Goal: Task Accomplishment & Management: Manage account settings

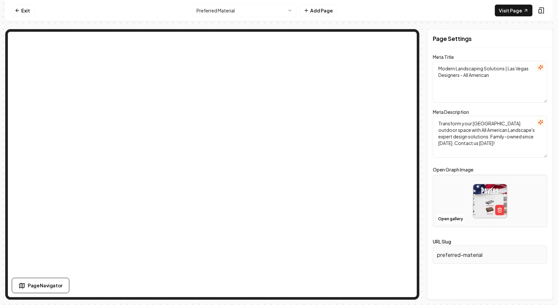
click at [495, 79] on textarea "Modern Landscaping Solutions | Las Vegas Designers - All American" at bounding box center [490, 82] width 114 height 42
type textarea "Modern Landscaping Solutions | Las Vegas Designers - All American Landscape"
click at [545, 11] on button at bounding box center [541, 10] width 12 height 10
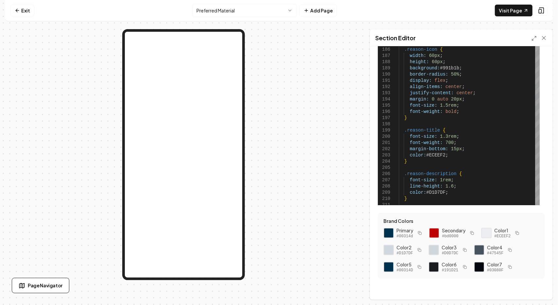
scroll to position [22, 0]
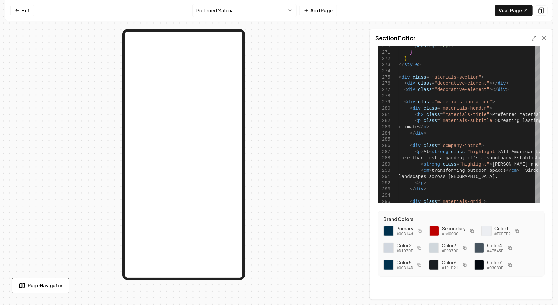
click at [22, 12] on link "Exit" at bounding box center [22, 11] width 24 height 12
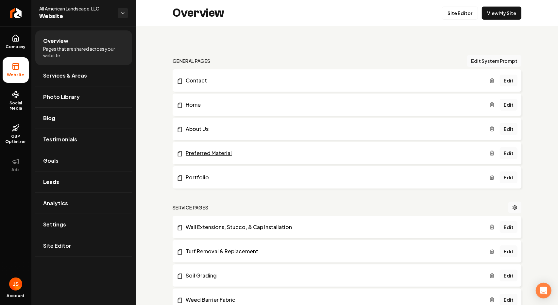
click at [209, 152] on link "Preferred Material" at bounding box center [333, 153] width 313 height 8
click at [456, 12] on link "Site Editor" at bounding box center [460, 13] width 36 height 13
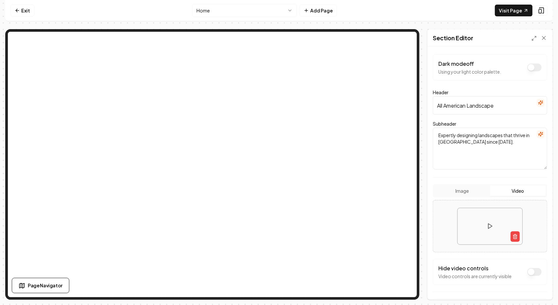
click at [458, 196] on div "Image Video" at bounding box center [490, 190] width 114 height 13
click at [460, 192] on button "Image" at bounding box center [462, 190] width 56 height 10
click at [513, 193] on button "Video" at bounding box center [518, 190] width 56 height 10
click at [460, 188] on button "Image" at bounding box center [462, 190] width 56 height 10
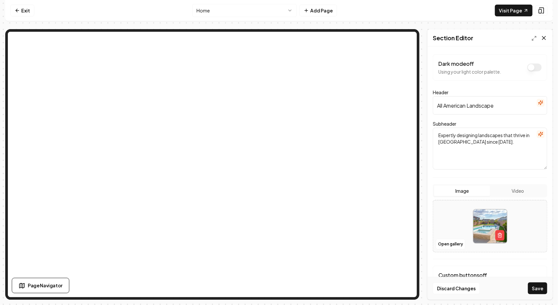
click at [544, 37] on icon at bounding box center [543, 37] width 3 height 3
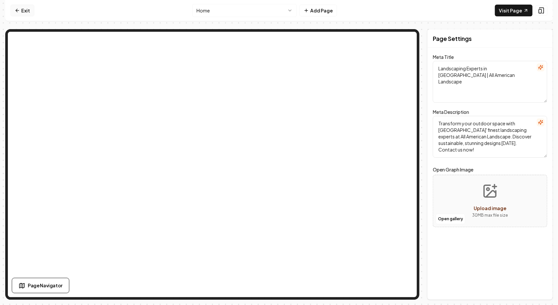
click at [15, 13] on link "Exit" at bounding box center [22, 11] width 24 height 12
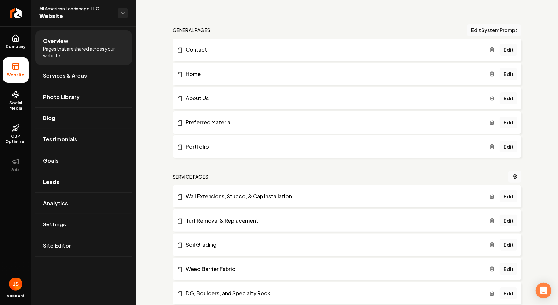
scroll to position [33, 0]
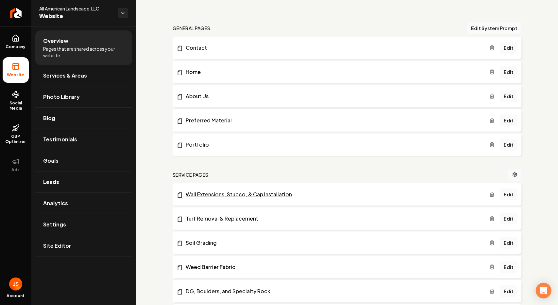
click at [320, 195] on link "Wall Extensions, Stucco, & Cap Installation" at bounding box center [333, 194] width 313 height 8
click at [505, 195] on link "Edit" at bounding box center [509, 194] width 18 height 12
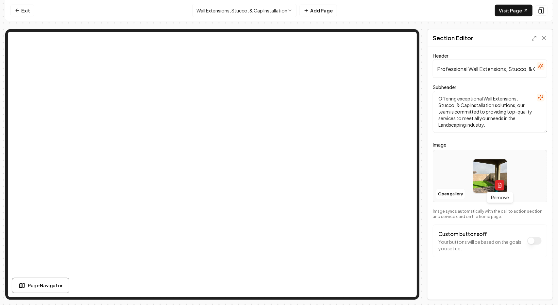
click at [501, 184] on icon "button" at bounding box center [500, 184] width 4 height 0
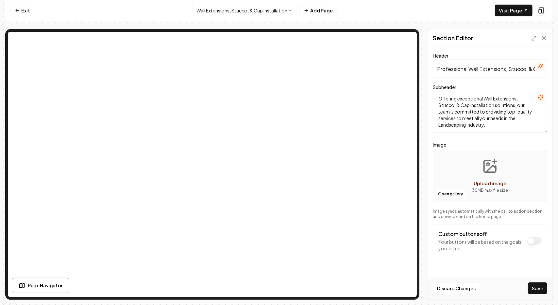
click at [487, 169] on icon "Upload image" at bounding box center [490, 166] width 16 height 16
type input "**********"
click at [532, 286] on button "Save" at bounding box center [537, 288] width 19 height 12
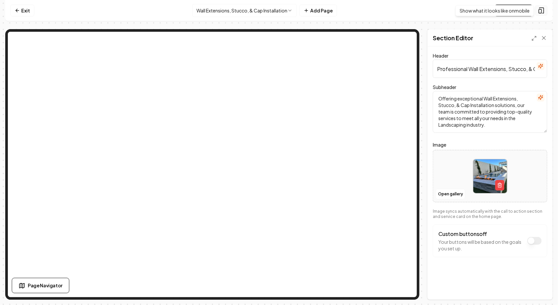
click at [542, 10] on icon at bounding box center [541, 10] width 7 height 7
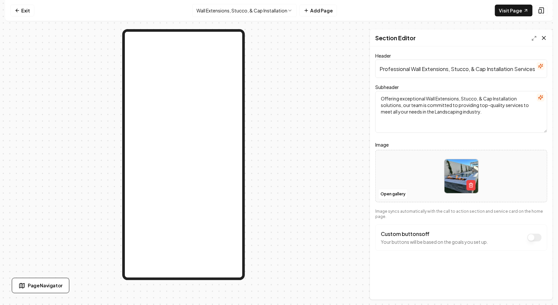
click at [544, 39] on icon at bounding box center [544, 38] width 7 height 7
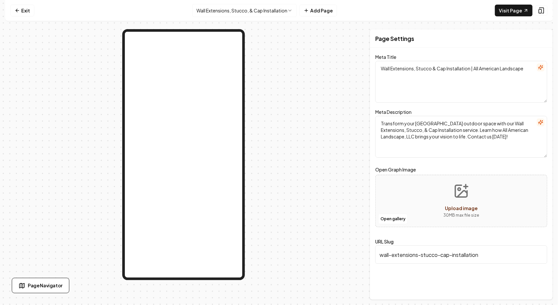
click at [284, 14] on html "Computer Required This feature is only available on a computer. Please switch t…" at bounding box center [279, 152] width 558 height 305
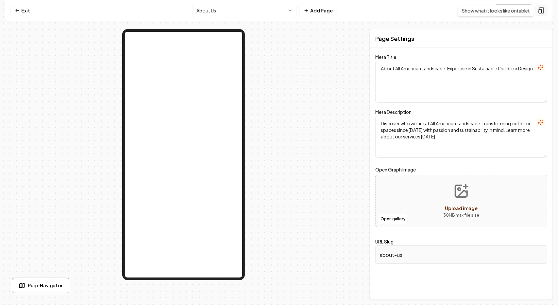
drag, startPoint x: 545, startPoint y: 9, endPoint x: 530, endPoint y: 27, distance: 23.7
click at [545, 9] on button at bounding box center [541, 10] width 12 height 10
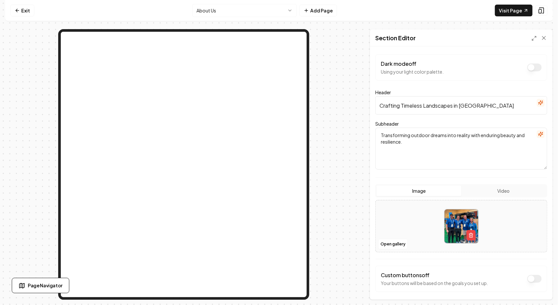
click at [529, 69] on button "Dark mode off" at bounding box center [534, 67] width 14 height 8
click at [529, 69] on button "Dark mode on" at bounding box center [534, 67] width 14 height 8
click at [471, 232] on icon "button" at bounding box center [470, 234] width 5 height 5
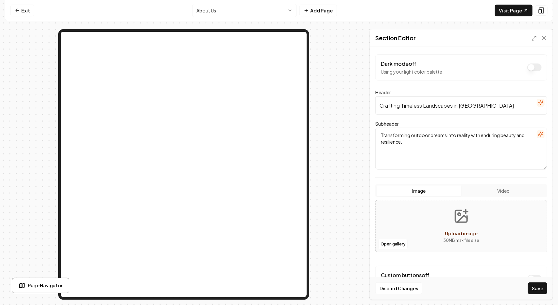
click at [464, 220] on icon "Upload image" at bounding box center [461, 216] width 12 height 12
click at [462, 213] on icon "Upload image" at bounding box center [461, 216] width 16 height 16
type input "**********"
click at [534, 290] on button "Save" at bounding box center [537, 288] width 19 height 12
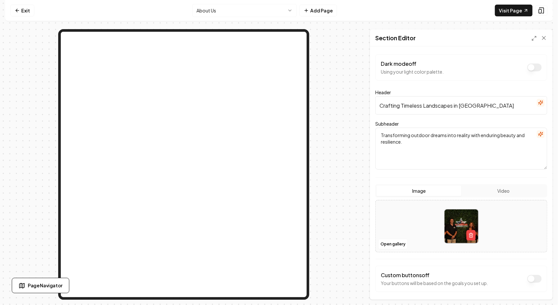
drag, startPoint x: 490, startPoint y: 107, endPoint x: 485, endPoint y: 106, distance: 5.4
click at [487, 106] on input "Crafting Timeless Landscapes in [GEOGRAPHIC_DATA]" at bounding box center [461, 105] width 172 height 18
drag, startPoint x: 485, startPoint y: 106, endPoint x: 397, endPoint y: 97, distance: 88.0
click at [400, 98] on input "Crafting Timeless Landscapes in [GEOGRAPHIC_DATA]" at bounding box center [461, 105] width 172 height 18
click at [492, 106] on input "Crafting Timeless Landscapes in [GEOGRAPHIC_DATA]" at bounding box center [461, 105] width 172 height 18
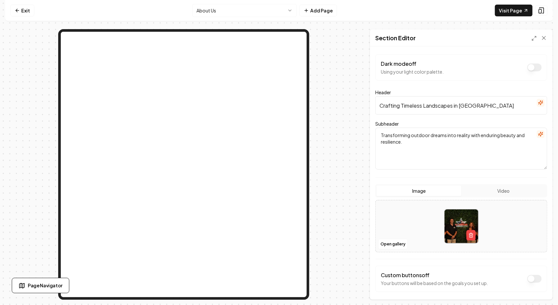
drag, startPoint x: 491, startPoint y: 105, endPoint x: 362, endPoint y: 96, distance: 129.4
click at [365, 97] on div "Page Settings Section Editor Dark mode off Using your light color palette. Head…" at bounding box center [278, 164] width 547 height 270
click at [384, 106] on input "Crafting Timeless Landscapes in [GEOGRAPHIC_DATA]" at bounding box center [461, 105] width 172 height 18
drag, startPoint x: 380, startPoint y: 106, endPoint x: 485, endPoint y: 107, distance: 104.6
click at [485, 107] on input "Crafting Timeless Landscapes in [GEOGRAPHIC_DATA]" at bounding box center [461, 105] width 172 height 18
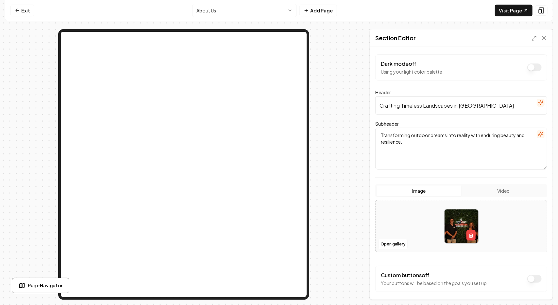
paste input "Trusted in [GEOGRAPHIC_DATA] for Over 25 Year"
type input "Trusted in [GEOGRAPHIC_DATA] for Over 25 Years"
click at [431, 147] on textarea "Transforming outdoor dreams into reality with enduring beauty and resilience." at bounding box center [461, 148] width 172 height 42
drag, startPoint x: 422, startPoint y: 145, endPoint x: 377, endPoint y: 126, distance: 48.8
click at [377, 126] on div "Subheader Transforming outdoor dreams into reality with enduring beauty and res…" at bounding box center [461, 145] width 172 height 50
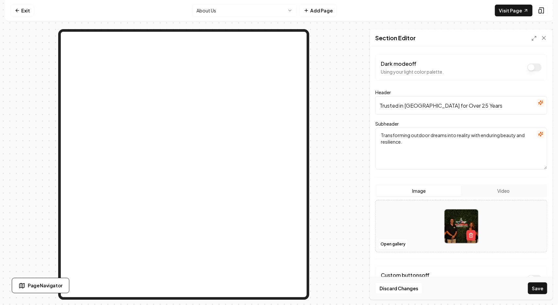
paste textarea "As a family-owned company, we approach every project with pride — creating high…"
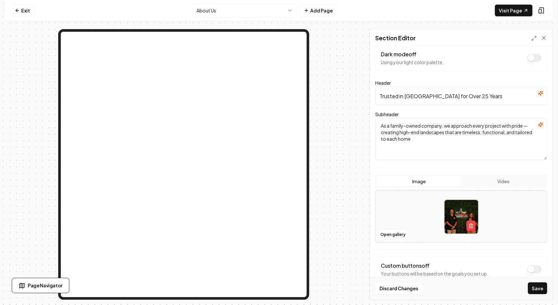
scroll to position [25, 0]
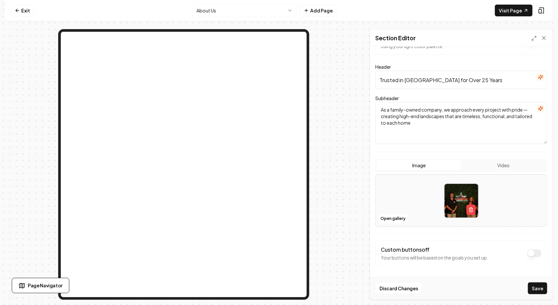
type textarea "As a family-owned company, we approach every project with pride — creating high…"
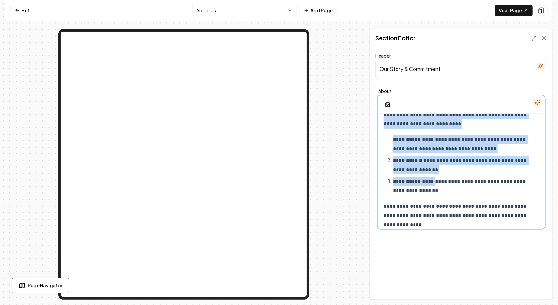
scroll to position [304, 0]
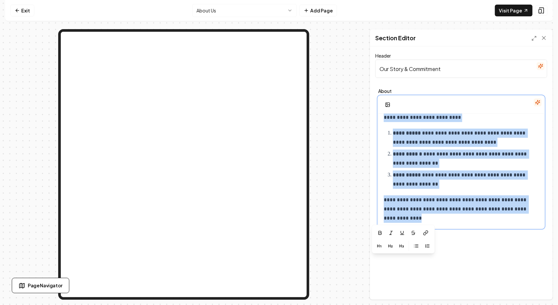
drag, startPoint x: 383, startPoint y: 125, endPoint x: 447, endPoint y: 214, distance: 109.5
click at [447, 214] on div "**********" at bounding box center [460, 18] width 165 height 418
copy div "**********"
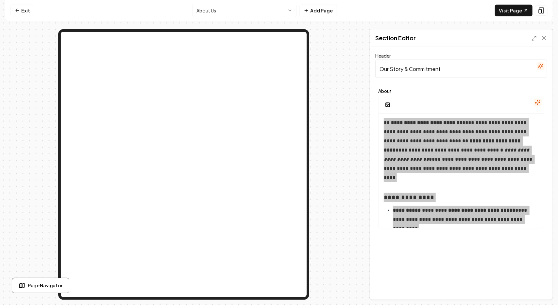
scroll to position [0, 0]
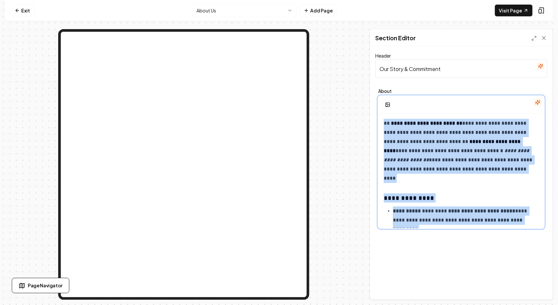
click at [412, 143] on p "**********" at bounding box center [459, 151] width 151 height 64
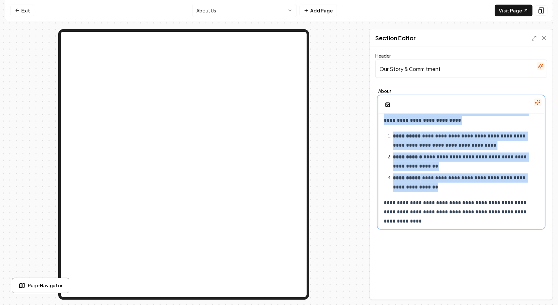
scroll to position [304, 0]
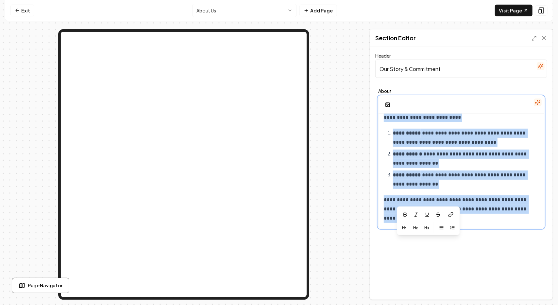
drag, startPoint x: 384, startPoint y: 124, endPoint x: 468, endPoint y: 216, distance: 124.5
click at [468, 216] on div "**********" at bounding box center [460, 18] width 165 height 418
click at [468, 216] on p "**********" at bounding box center [459, 208] width 151 height 27
copy div "**********"
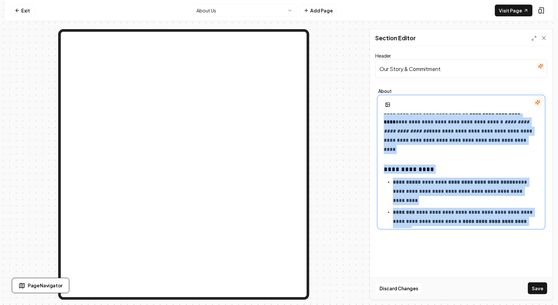
scroll to position [0, 0]
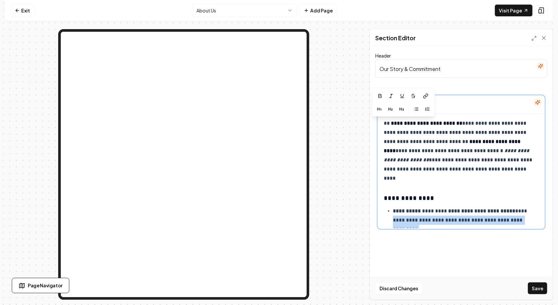
drag, startPoint x: 387, startPoint y: 193, endPoint x: 380, endPoint y: 112, distance: 81.1
click at [380, 112] on div "**********" at bounding box center [461, 162] width 166 height 132
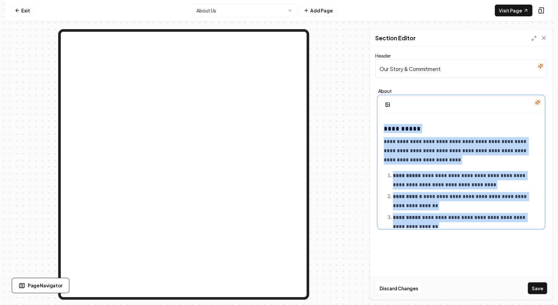
scroll to position [304, 0]
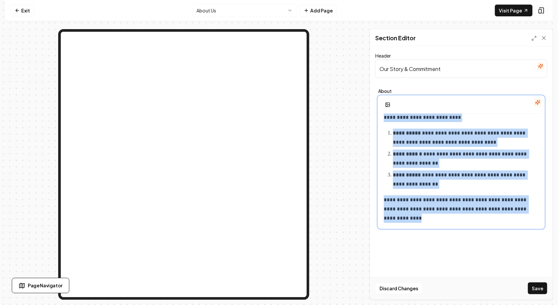
drag, startPoint x: 384, startPoint y: 123, endPoint x: 512, endPoint y: 235, distance: 170.7
click at [512, 235] on div "**********" at bounding box center [461, 172] width 182 height 253
click at [453, 129] on p "**********" at bounding box center [464, 137] width 142 height 18
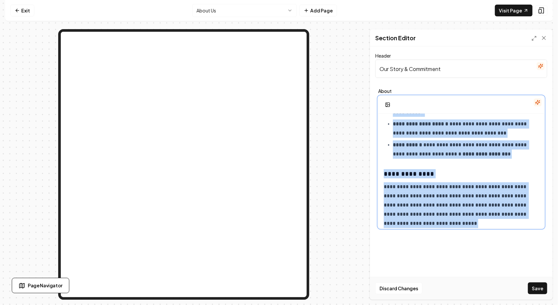
scroll to position [0, 0]
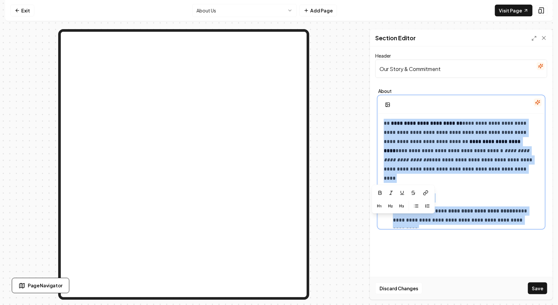
drag, startPoint x: 419, startPoint y: 221, endPoint x: 384, endPoint y: 118, distance: 108.8
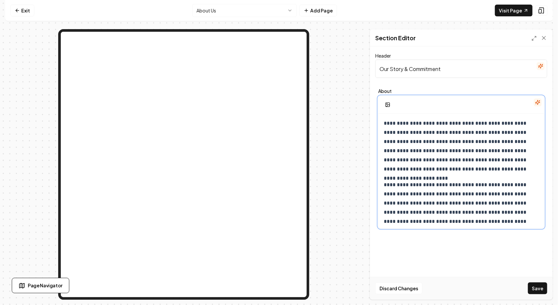
click at [384, 123] on p "**********" at bounding box center [459, 146] width 151 height 55
click at [443, 69] on input "Our Story & Commitment" at bounding box center [461, 68] width 172 height 18
type input "About Us"
click at [460, 89] on label "About" at bounding box center [461, 91] width 166 height 5
click at [539, 288] on button "Save" at bounding box center [537, 288] width 19 height 12
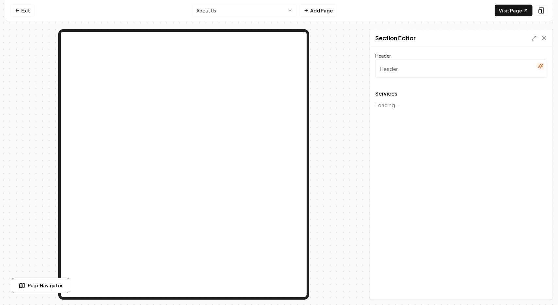
type input "Our Expert Landscaping Services"
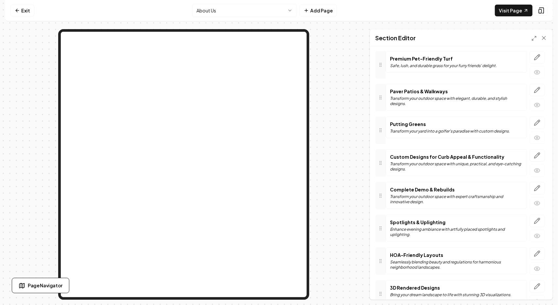
scroll to position [98, 0]
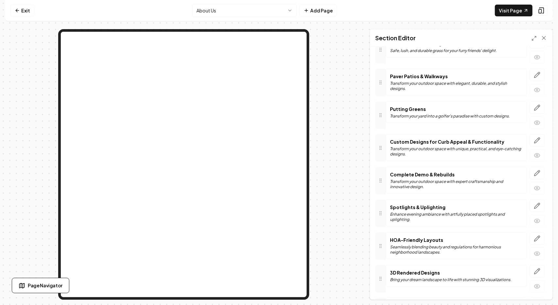
click at [416, 114] on p "Transform your yard into a golfer's paradise with custom designs." at bounding box center [450, 115] width 120 height 5
click at [534, 108] on icon "button" at bounding box center [537, 107] width 7 height 7
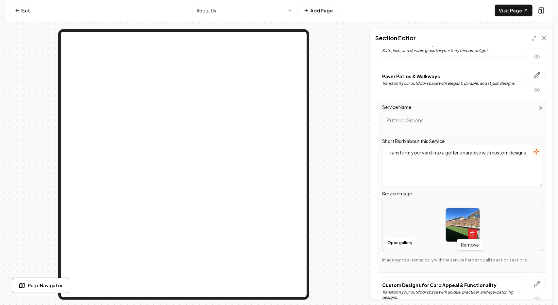
click at [468, 230] on button "button" at bounding box center [472, 233] width 9 height 10
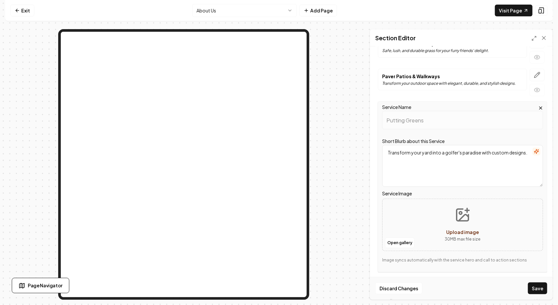
click at [461, 219] on icon "Upload image" at bounding box center [463, 215] width 12 height 12
click at [446, 213] on button "Upload image 30 MB max file size" at bounding box center [462, 225] width 46 height 46
type input "**********"
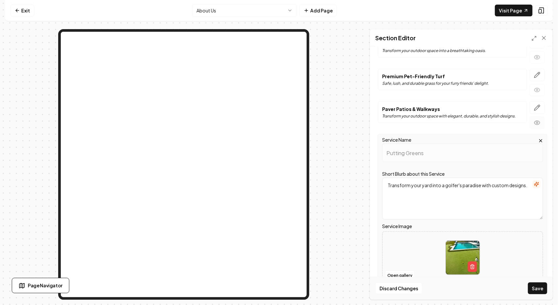
click at [534, 122] on icon "button" at bounding box center [537, 122] width 7 height 7
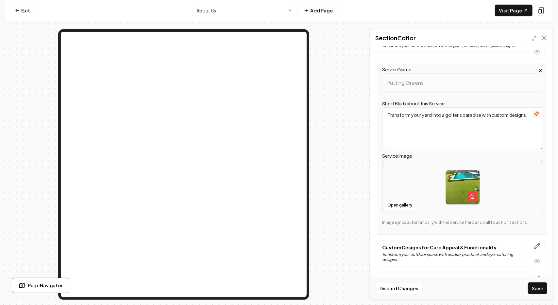
scroll to position [163, 0]
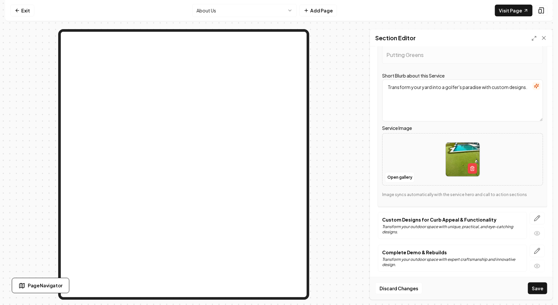
click at [534, 284] on button "Save" at bounding box center [537, 288] width 19 height 12
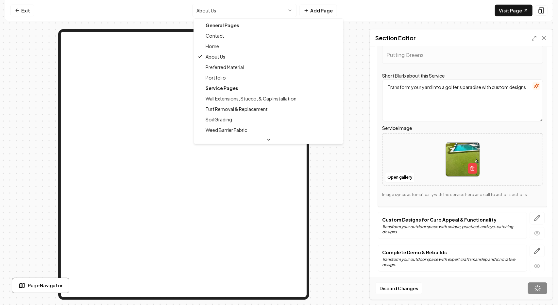
click at [244, 10] on html "Computer Required This feature is only available on a computer. Please switch t…" at bounding box center [279, 152] width 558 height 305
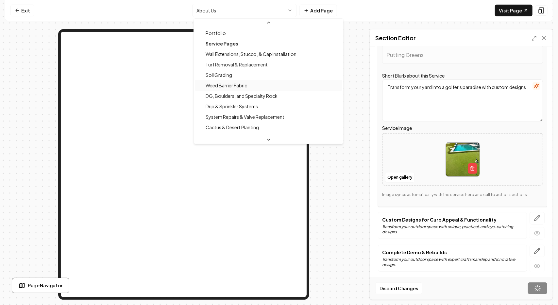
scroll to position [54, 0]
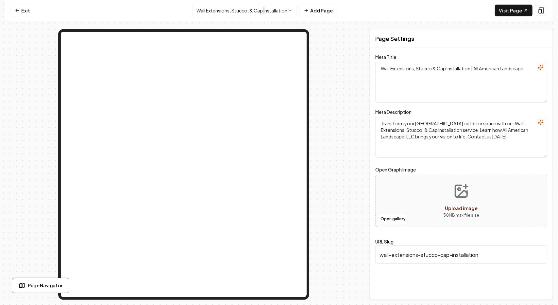
click at [265, 17] on nav "Exit Wall Extensions, Stucco, & Cap Installation Add Page Visit Page" at bounding box center [278, 10] width 547 height 21
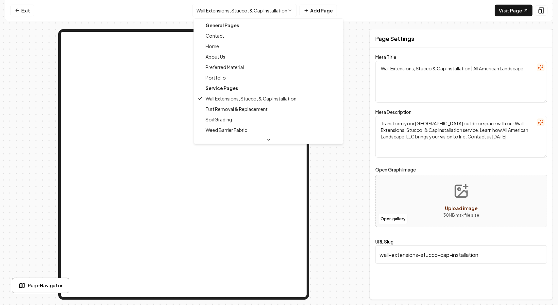
click at [274, 7] on html "Computer Required This feature is only available on a computer. Please switch t…" at bounding box center [279, 152] width 558 height 305
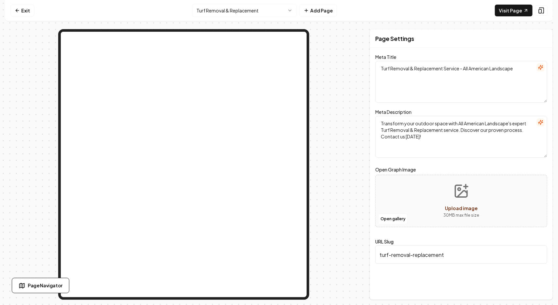
click at [387, 68] on textarea "Turf Removal & Replacement Service - All American Landscape" at bounding box center [461, 82] width 172 height 42
type textarea "[PERSON_NAME] Removal & Replacement Service - All American Landscape"
click at [534, 125] on textarea "Transform your outdoor space with All American Landscape's expert Turf Removal …" at bounding box center [461, 137] width 172 height 42
type textarea "Transform your outdoor space with All American Landscape's expert Grass Removal…"
click at [461, 164] on form "Meta Title [PERSON_NAME] Removal & Replacement Service - All American Landscape…" at bounding box center [461, 163] width 172 height 214
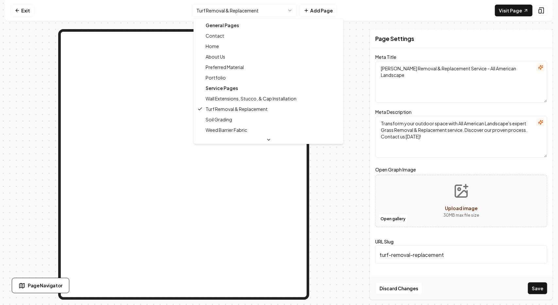
click at [243, 15] on html "Computer Required This feature is only available on a computer. Please switch t…" at bounding box center [279, 152] width 558 height 305
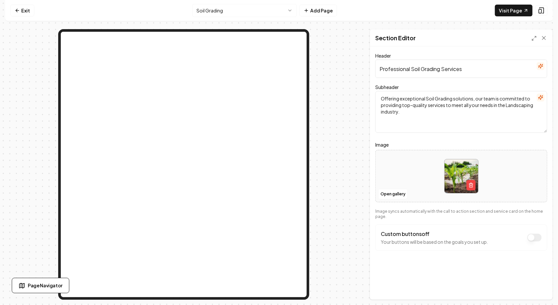
click at [269, 9] on html "Computer Required This feature is only available on a computer. Please switch t…" at bounding box center [279, 152] width 558 height 305
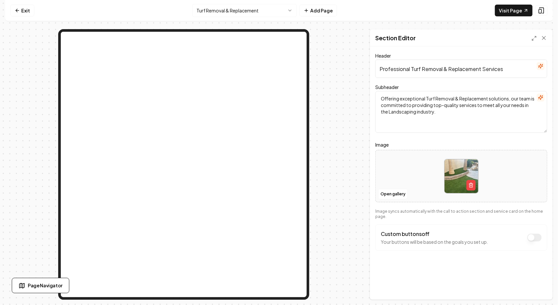
click at [419, 68] on input "Professional Turf Removal & Replacement Services" at bounding box center [461, 68] width 172 height 18
type input "Professional Grass Removal & Replacement Services"
drag, startPoint x: 433, startPoint y: 98, endPoint x: 435, endPoint y: 104, distance: 6.2
click at [434, 98] on textarea "Offering exceptional Turf Removal & Replacement solutions, our team is committe…" at bounding box center [461, 112] width 172 height 42
type textarea "Offering exceptional Grass Removal & Replacement solutions, our team is committ…"
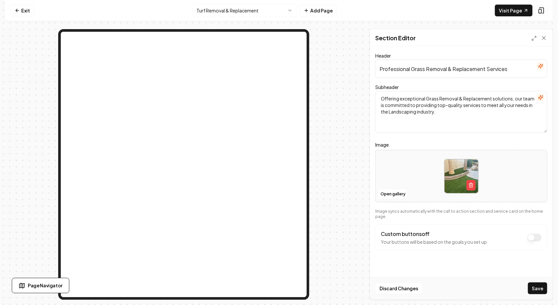
drag, startPoint x: 459, startPoint y: 140, endPoint x: 458, endPoint y: 149, distance: 9.2
click at [459, 140] on form "Header Professional Grass Removal & Replacement Services Subheader Offering exc…" at bounding box center [461, 164] width 172 height 225
click at [473, 183] on icon "button" at bounding box center [470, 184] width 5 height 5
click at [458, 176] on button "Upload image 30 MB max file size" at bounding box center [461, 176] width 46 height 46
type input "**********"
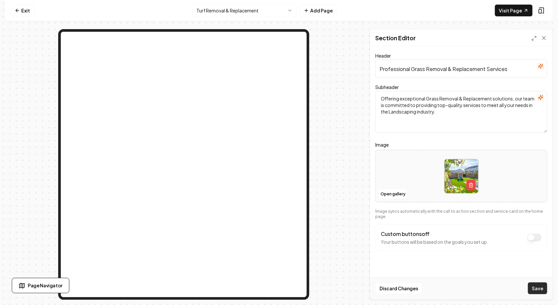
click at [536, 285] on button "Save" at bounding box center [537, 288] width 19 height 12
click at [277, 9] on html "Computer Required This feature is only available on a computer. Please switch t…" at bounding box center [279, 152] width 558 height 305
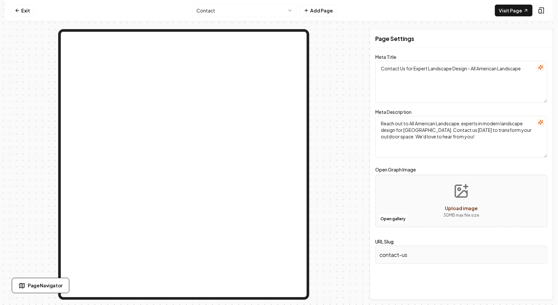
click at [471, 187] on button "Upload image 30 MB max file size" at bounding box center [461, 201] width 46 height 46
type input "**********"
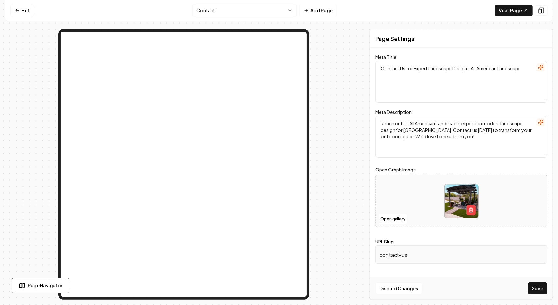
click at [531, 293] on button "Save" at bounding box center [537, 288] width 19 height 12
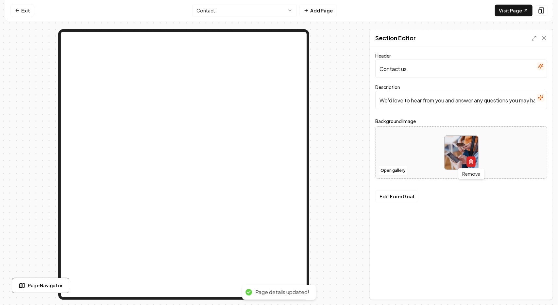
click at [471, 164] on icon "button" at bounding box center [470, 161] width 5 height 5
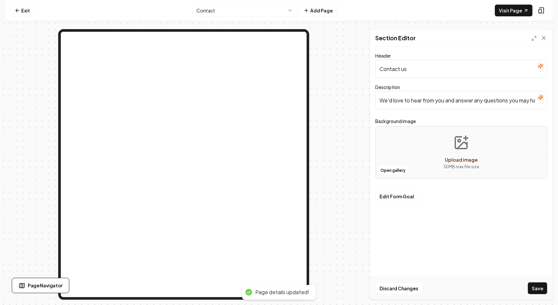
click at [470, 145] on button "Upload image 30 MB max file size" at bounding box center [461, 152] width 46 height 46
type input "**********"
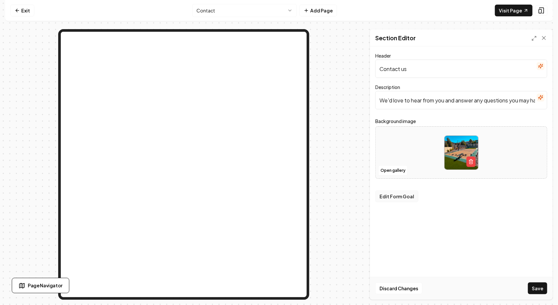
click at [404, 190] on form "Header Contact us Description We'd love to hear from you and answer any questio…" at bounding box center [461, 137] width 172 height 171
click at [402, 200] on button "Edit Form Goal" at bounding box center [396, 196] width 43 height 12
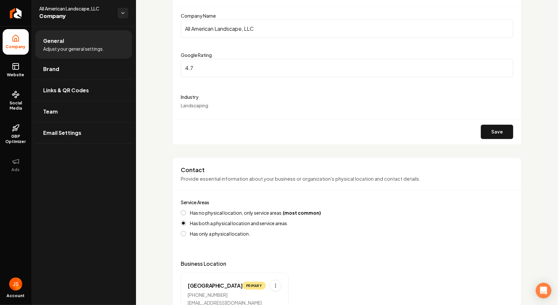
scroll to position [52, 0]
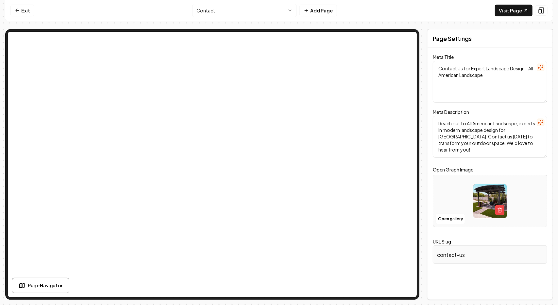
click at [512, 134] on textarea "Reach out to All American Landscape, experts in modern landscape design for [GE…" at bounding box center [490, 137] width 114 height 42
click at [532, 145] on textarea "Reach out to All American Landscape, experts in modern landscape design for [GE…" at bounding box center [490, 137] width 114 height 42
type textarea "Reach out to All American Landscape, experts in modern landscape design for [GE…"
click at [539, 287] on button "Save" at bounding box center [537, 288] width 19 height 12
click at [243, 8] on html "Computer Required This feature is only available on a computer. Please switch t…" at bounding box center [279, 152] width 558 height 305
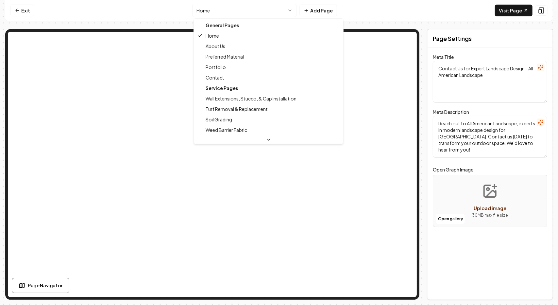
click at [285, 12] on html "Computer Required This feature is only available on a computer. Please switch t…" at bounding box center [279, 152] width 558 height 305
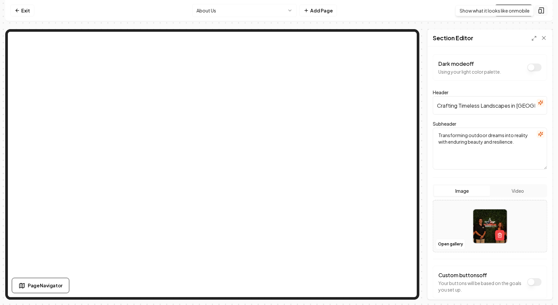
click at [543, 13] on icon at bounding box center [541, 10] width 7 height 7
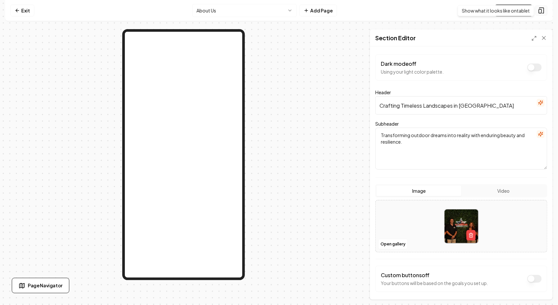
click at [545, 9] on button at bounding box center [541, 10] width 12 height 10
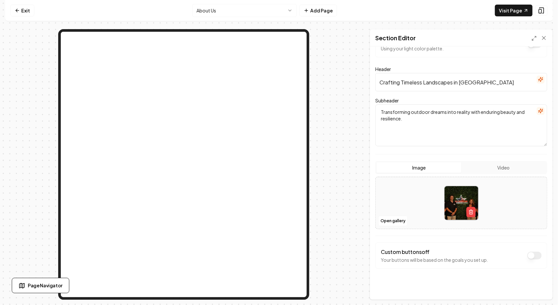
scroll to position [25, 0]
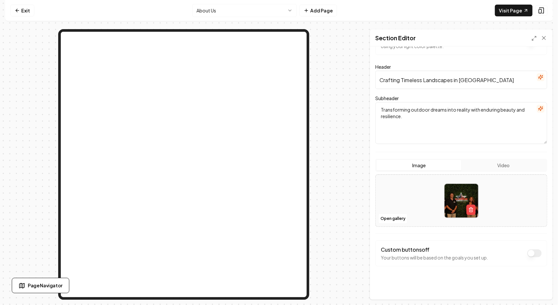
click at [487, 77] on input "Crafting Timeless Landscapes in [GEOGRAPHIC_DATA]" at bounding box center [461, 80] width 172 height 18
click at [423, 118] on textarea "Transforming outdoor dreams into reality with enduring beauty and resilience." at bounding box center [461, 123] width 172 height 42
drag, startPoint x: 421, startPoint y: 117, endPoint x: 363, endPoint y: 106, distance: 58.9
click at [363, 106] on div "Page Settings Section Editor Dark mode off Using your light color palette. Head…" at bounding box center [278, 164] width 547 height 270
click at [477, 83] on input "Crafting Timeless Landscapes in [GEOGRAPHIC_DATA]" at bounding box center [461, 80] width 172 height 18
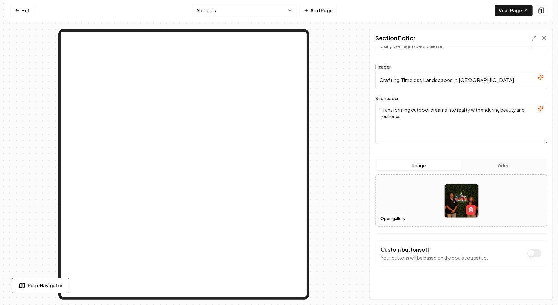
drag, startPoint x: 489, startPoint y: 79, endPoint x: 390, endPoint y: 70, distance: 99.5
click at [390, 71] on input "Crafting Timeless Landscapes in [GEOGRAPHIC_DATA]" at bounding box center [461, 80] width 172 height 18
click at [497, 85] on input "Crafting Timeless Landscapes in [GEOGRAPHIC_DATA]" at bounding box center [461, 80] width 172 height 18
drag, startPoint x: 495, startPoint y: 80, endPoint x: 338, endPoint y: 63, distance: 157.8
click at [338, 63] on div "Page Settings Section Editor Dark mode off Using your light color palette. Head…" at bounding box center [278, 164] width 547 height 270
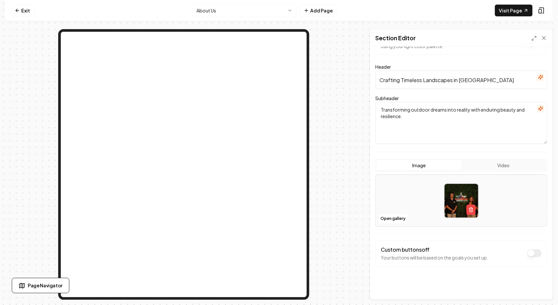
paste input "25+ Years of Craftsmanship and Care"
type input "25+ Years of Craftsmanship and Care"
click at [439, 129] on textarea "Transforming outdoor dreams into reality with enduring beauty and resilience." at bounding box center [461, 123] width 172 height 42
drag, startPoint x: 377, startPoint y: 104, endPoint x: 364, endPoint y: 89, distance: 20.0
click at [365, 90] on div "Page Settings Section Editor Dark mode off Using your light color palette. Head…" at bounding box center [278, 164] width 547 height 270
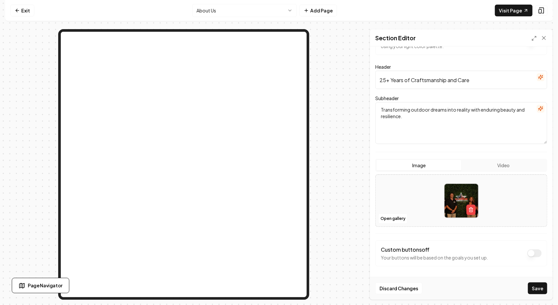
click at [453, 117] on textarea "Transforming outdoor dreams into reality with enduring beauty and resilience." at bounding box center [461, 123] width 172 height 42
drag, startPoint x: 388, startPoint y: 113, endPoint x: 373, endPoint y: 103, distance: 17.6
click at [374, 104] on div "Dark mode off Using your light color palette. Header 25+ Years of Craftsmanship…" at bounding box center [461, 172] width 182 height 253
paste textarea "As a family-owned company, we approach every project with pride — creating high…"
type textarea "As a family-owned company, we approach every project with pride — creating high…"
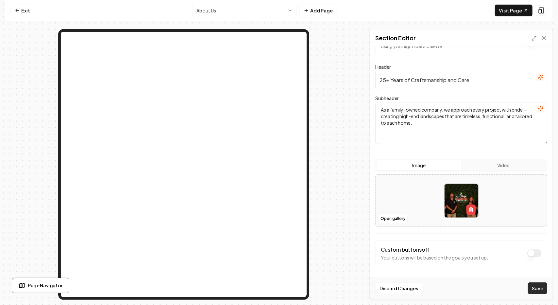
click at [538, 286] on button "Save" at bounding box center [537, 288] width 19 height 12
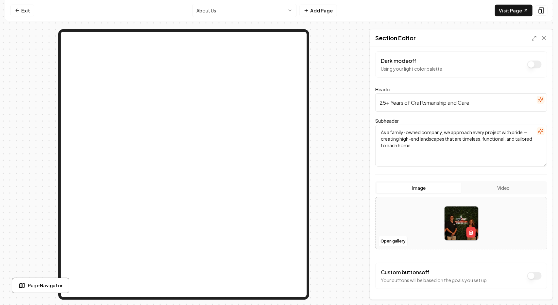
scroll to position [0, 0]
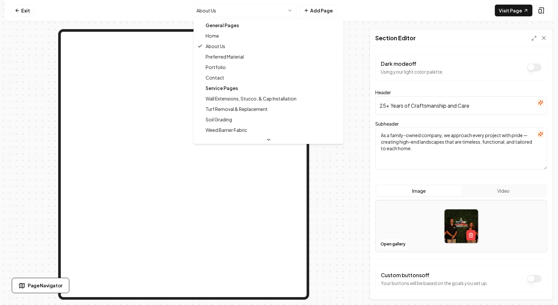
click at [237, 8] on html "Computer Required This feature is only available on a computer. Please switch t…" at bounding box center [279, 152] width 558 height 305
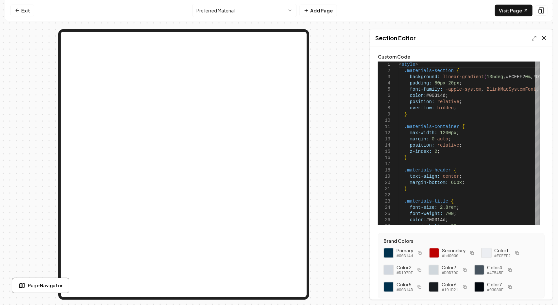
click at [547, 38] on icon at bounding box center [544, 38] width 7 height 7
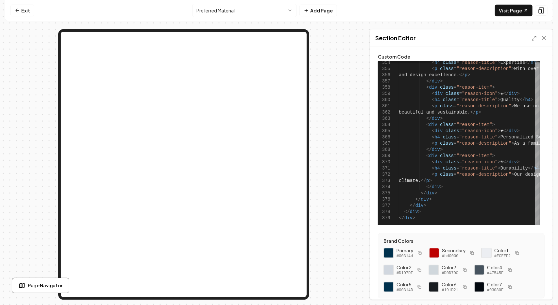
click at [540, 42] on div "Section Editor" at bounding box center [461, 37] width 182 height 17
click at [545, 38] on icon at bounding box center [543, 37] width 3 height 3
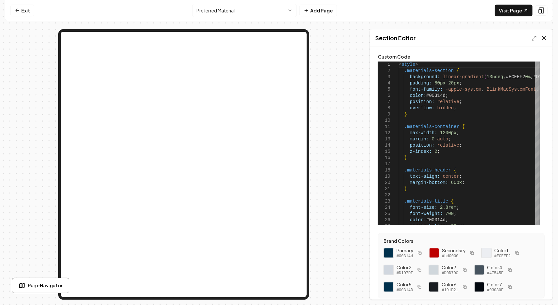
click at [545, 38] on icon at bounding box center [544, 38] width 7 height 7
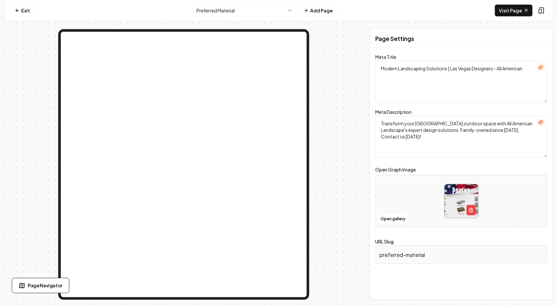
click at [220, 10] on html "Computer Required This feature is only available on a computer. Please switch t…" at bounding box center [279, 152] width 558 height 305
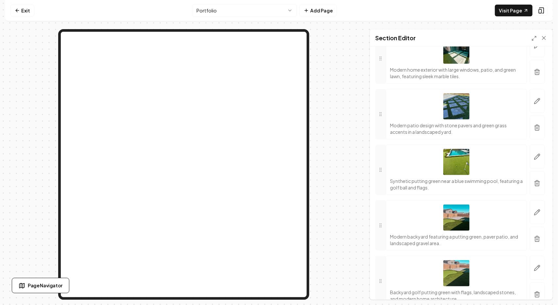
scroll to position [1961, 0]
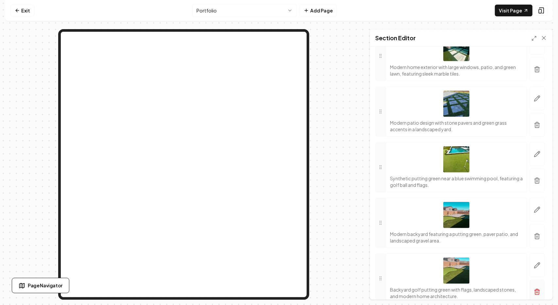
click at [534, 288] on icon "button" at bounding box center [537, 291] width 7 height 7
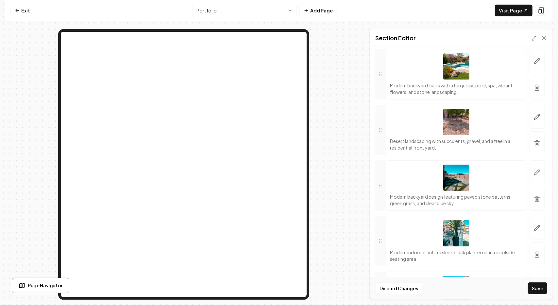
scroll to position [1275, 0]
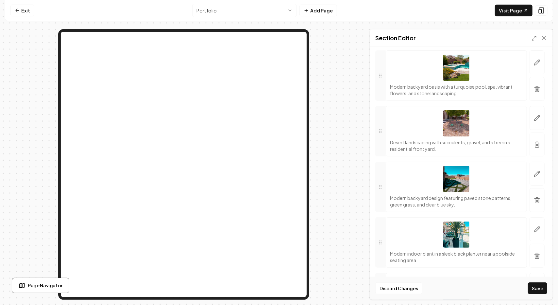
click at [534, 252] on icon "button" at bounding box center [537, 255] width 7 height 7
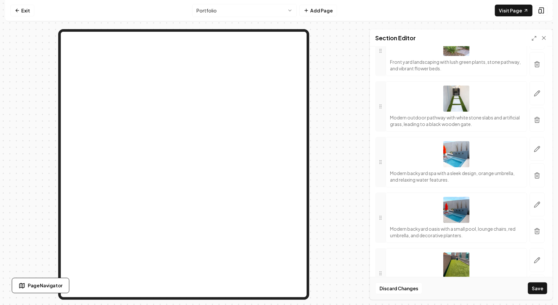
scroll to position [2746, 0]
drag, startPoint x: 535, startPoint y: 214, endPoint x: 308, endPoint y: 31, distance: 292.0
click at [536, 217] on button "button" at bounding box center [537, 229] width 15 height 24
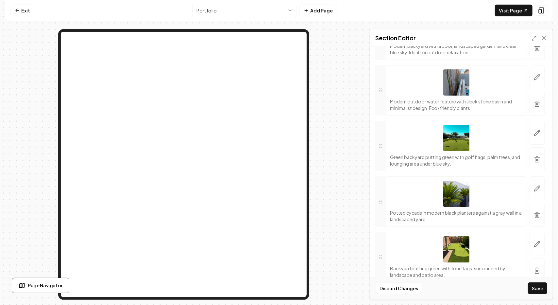
scroll to position [3166, 0]
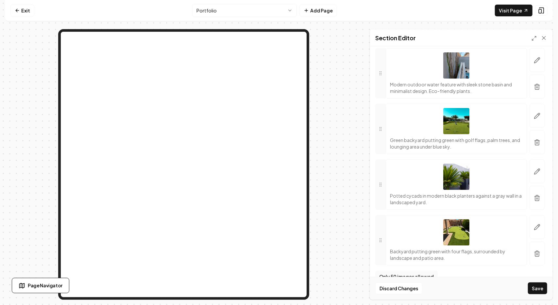
click at [539, 287] on button "Save" at bounding box center [537, 288] width 19 height 12
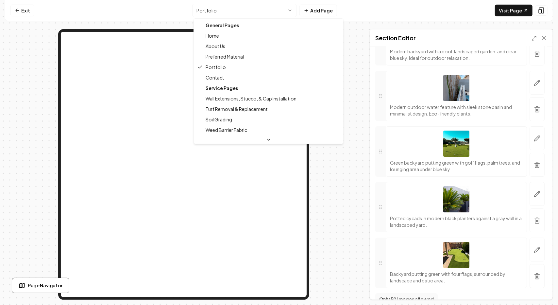
click at [280, 10] on html "Computer Required This feature is only available on a computer. Please switch t…" at bounding box center [279, 152] width 558 height 305
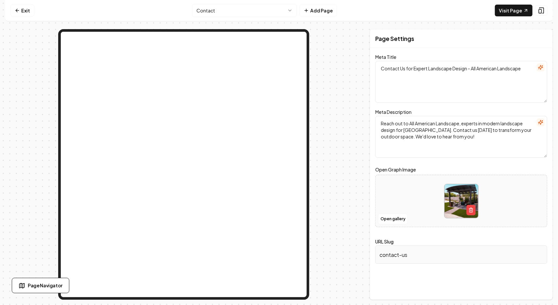
click at [240, 12] on html "Computer Required This feature is only available on a computer. Please switch t…" at bounding box center [279, 152] width 558 height 305
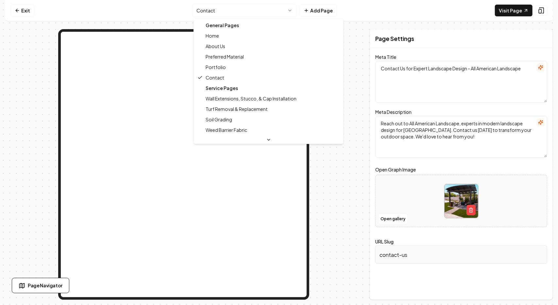
click at [228, 89] on div "Service Pages" at bounding box center [268, 88] width 147 height 10
click at [242, 89] on div "Service Pages" at bounding box center [268, 88] width 147 height 10
click at [282, 87] on div "Service Pages" at bounding box center [268, 88] width 147 height 10
click at [299, 89] on div "Service Pages" at bounding box center [268, 88] width 147 height 10
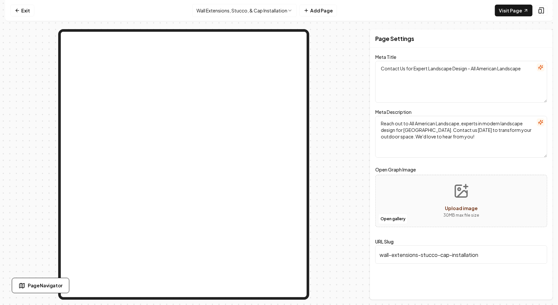
click at [234, 12] on html "Computer Required This feature is only available on a computer. Please switch t…" at bounding box center [279, 152] width 558 height 305
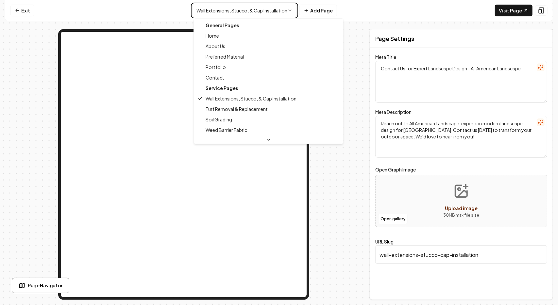
type input "turf-removal-replacement"
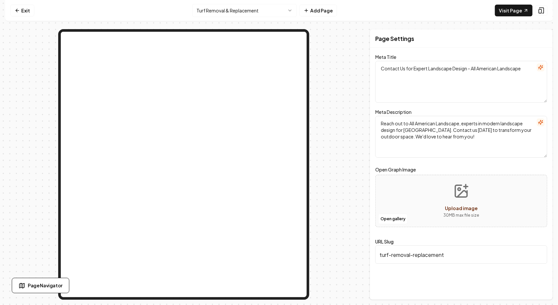
drag, startPoint x: 389, startPoint y: 68, endPoint x: 362, endPoint y: 57, distance: 28.7
click at [362, 57] on div "Page Settings Meta Title Contact Us for Expert Landscape Design - All American …" at bounding box center [278, 164] width 547 height 270
type textarea "GRASS Removal & Replacement Service - All American Landscape"
click at [538, 294] on button "Save" at bounding box center [537, 288] width 19 height 12
click at [241, 9] on html "Computer Required This feature is only available on a computer. Please switch t…" at bounding box center [279, 152] width 558 height 305
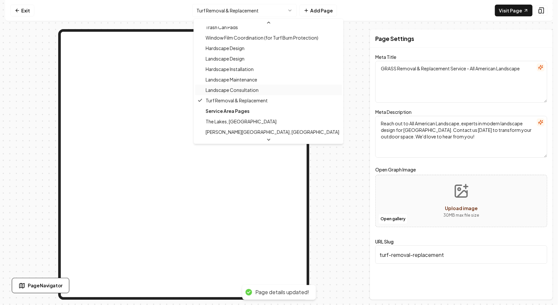
scroll to position [427, 0]
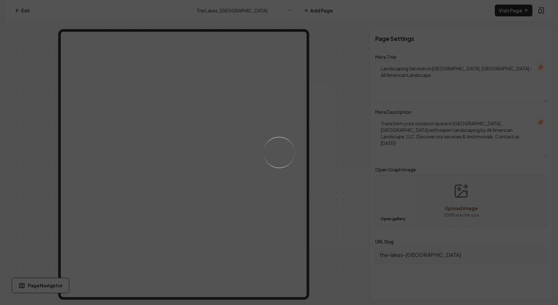
click at [226, 12] on div "Loading..." at bounding box center [279, 152] width 558 height 305
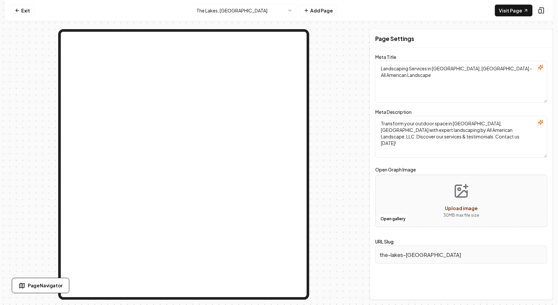
click at [238, 13] on html "Computer Required This feature is only available on a computer. Please switch t…" at bounding box center [279, 152] width 558 height 305
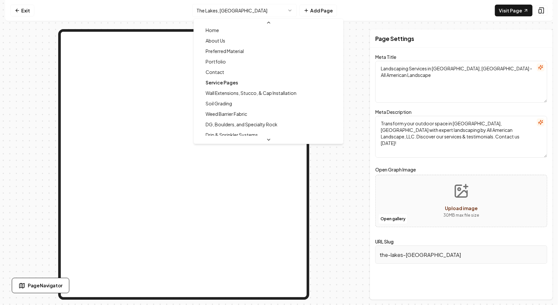
scroll to position [33, 0]
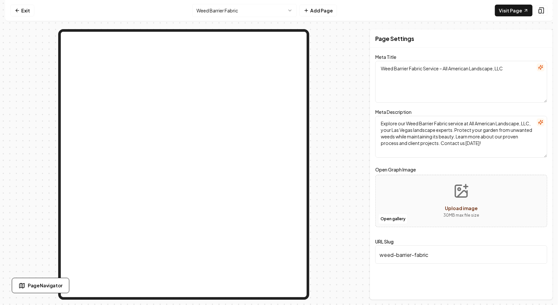
click at [245, 8] on html "Computer Required This feature is only available on a computer. Please switch t…" at bounding box center [279, 152] width 558 height 305
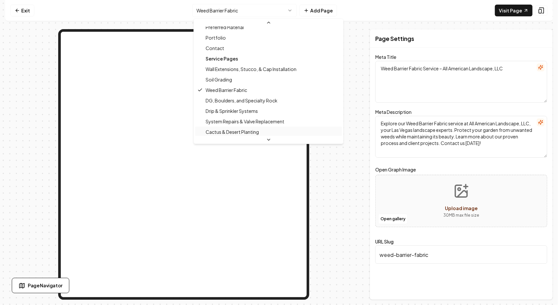
scroll to position [39, 0]
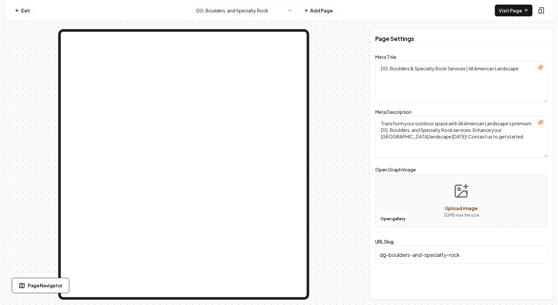
click at [459, 190] on circle "Upload image" at bounding box center [459, 189] width 3 height 3
type input "**********"
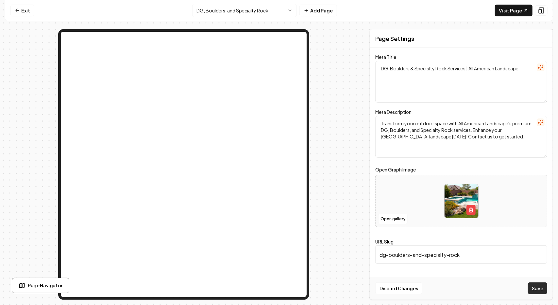
click at [541, 293] on button "Save" at bounding box center [537, 288] width 19 height 12
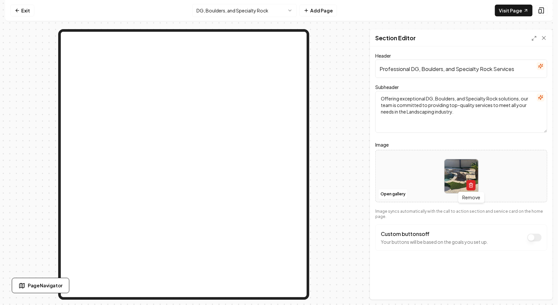
click at [467, 187] on button "button" at bounding box center [470, 185] width 9 height 10
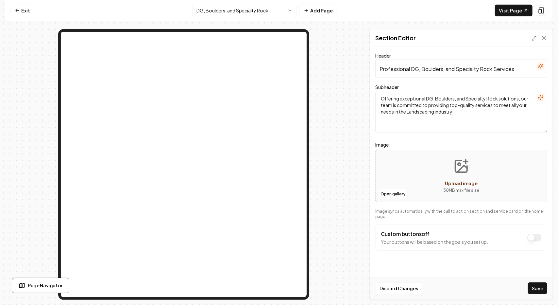
click at [453, 155] on button "Upload image 30 MB max file size" at bounding box center [461, 176] width 46 height 46
type input "**********"
click at [538, 288] on button "Save" at bounding box center [537, 288] width 19 height 12
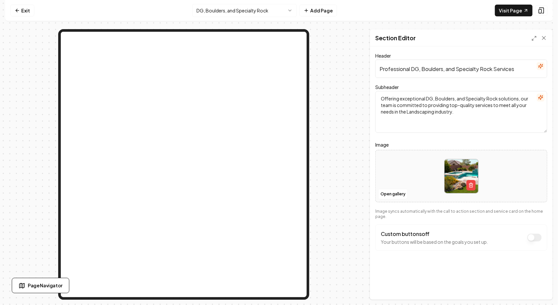
click at [248, 11] on html "Computer Required This feature is only available on a computer. Please switch t…" at bounding box center [279, 152] width 558 height 305
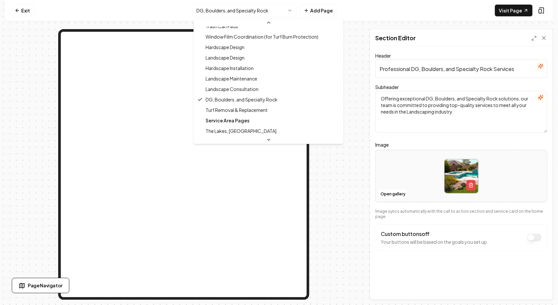
scroll to position [416, 0]
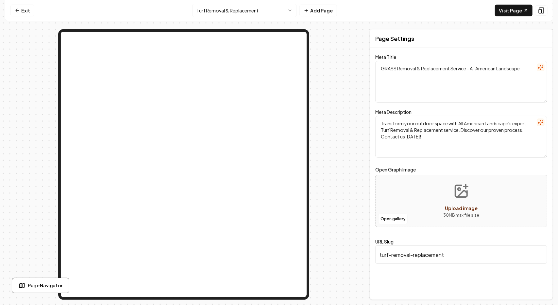
click at [246, 7] on html "Computer Required This feature is only available on a computer. Please switch t…" at bounding box center [279, 152] width 558 height 305
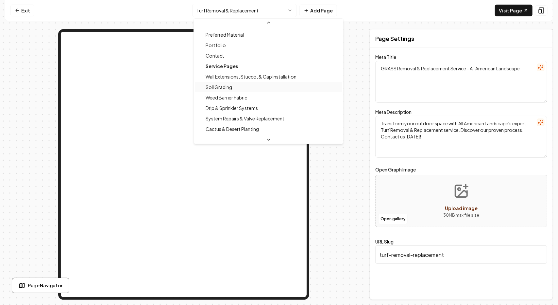
scroll to position [33, 0]
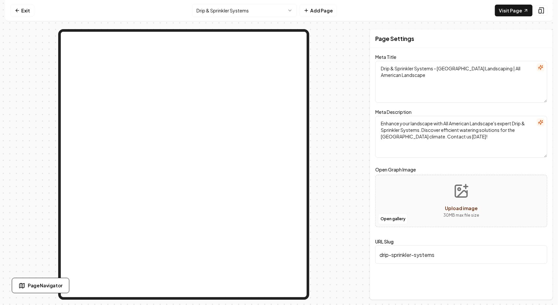
click at [466, 208] on span "Upload image" at bounding box center [461, 208] width 33 height 6
type input "**********"
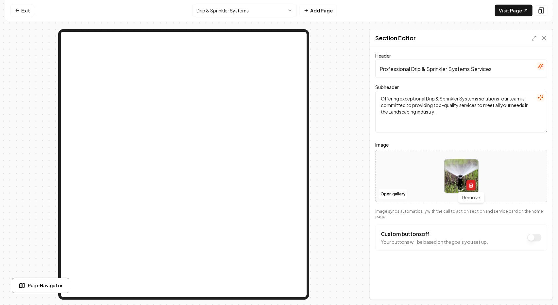
click at [471, 182] on icon "button" at bounding box center [470, 184] width 5 height 5
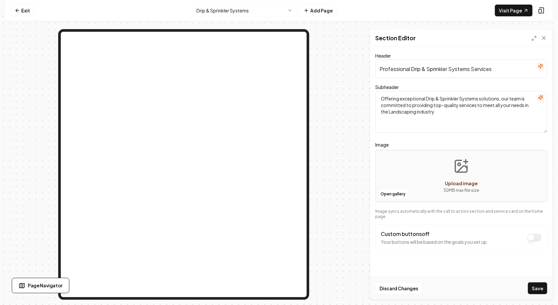
click at [470, 172] on button "Upload image 30 MB max file size" at bounding box center [461, 176] width 46 height 46
type input "**********"
click at [539, 290] on button "Save" at bounding box center [537, 288] width 19 height 12
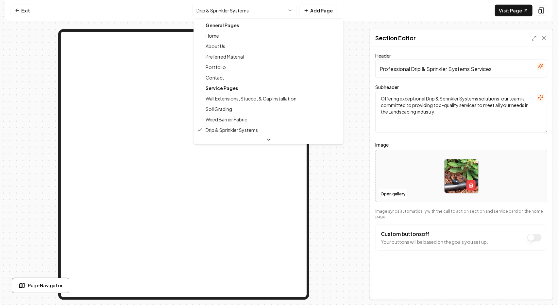
click at [259, 10] on html "Computer Required This feature is only available on a computer. Please switch t…" at bounding box center [279, 152] width 558 height 305
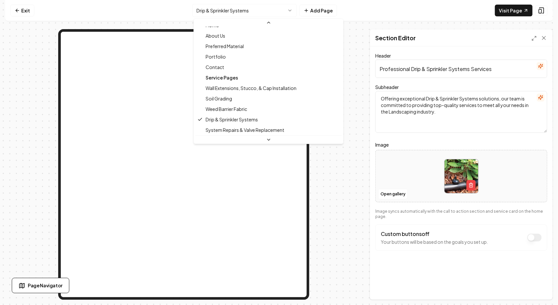
scroll to position [39, 0]
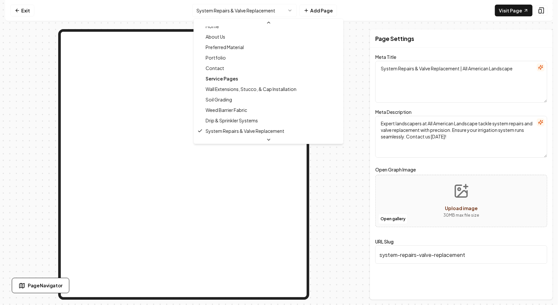
click at [244, 13] on html "Computer Required This feature is only available on a computer. Please switch t…" at bounding box center [279, 152] width 558 height 305
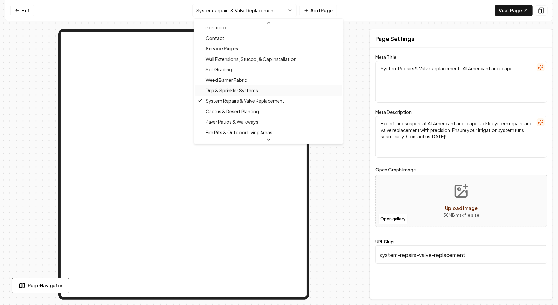
scroll to position [50, 0]
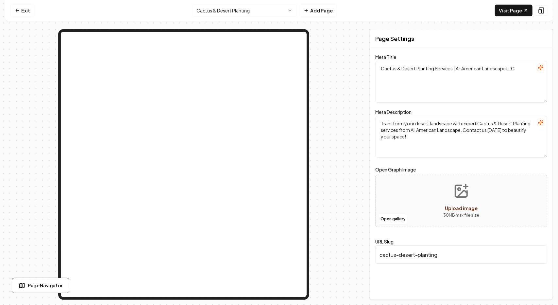
click at [465, 191] on icon "Upload image" at bounding box center [462, 194] width 10 height 6
click at [280, 14] on html "Computer Required This feature is only available on a computer. Please switch t…" at bounding box center [279, 152] width 558 height 305
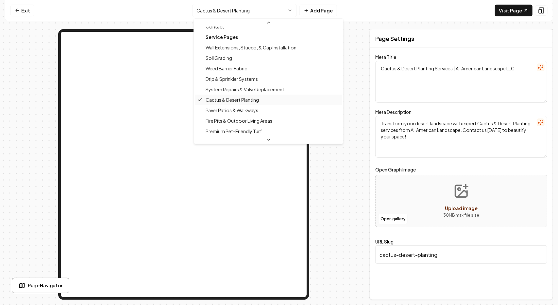
scroll to position [60, 0]
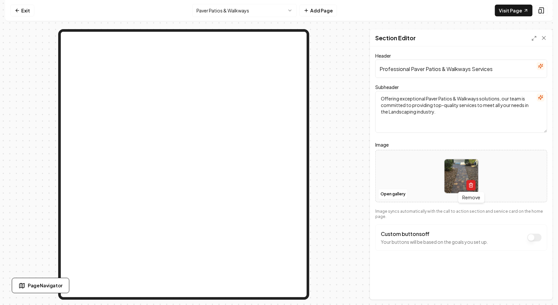
click at [472, 185] on icon "button" at bounding box center [470, 184] width 5 height 5
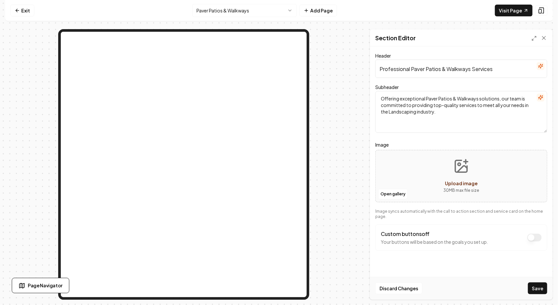
click at [463, 176] on button "Upload image 30 MB max file size" at bounding box center [461, 176] width 46 height 46
type input "**********"
drag, startPoint x: 541, startPoint y: 287, endPoint x: 537, endPoint y: 296, distance: 9.7
click at [541, 287] on button "Save" at bounding box center [537, 288] width 19 height 12
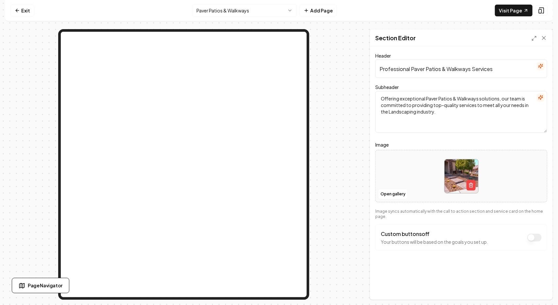
click at [245, 11] on html "Computer Required This feature is only available on a computer. Please switch t…" at bounding box center [279, 152] width 558 height 305
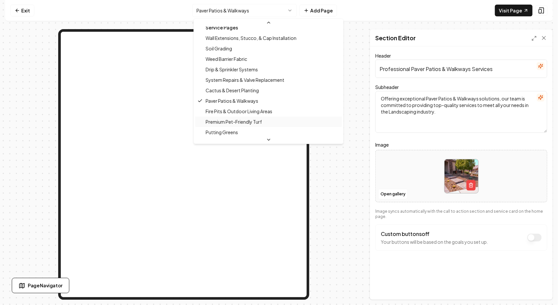
scroll to position [71, 0]
